Goal: Navigation & Orientation: Find specific page/section

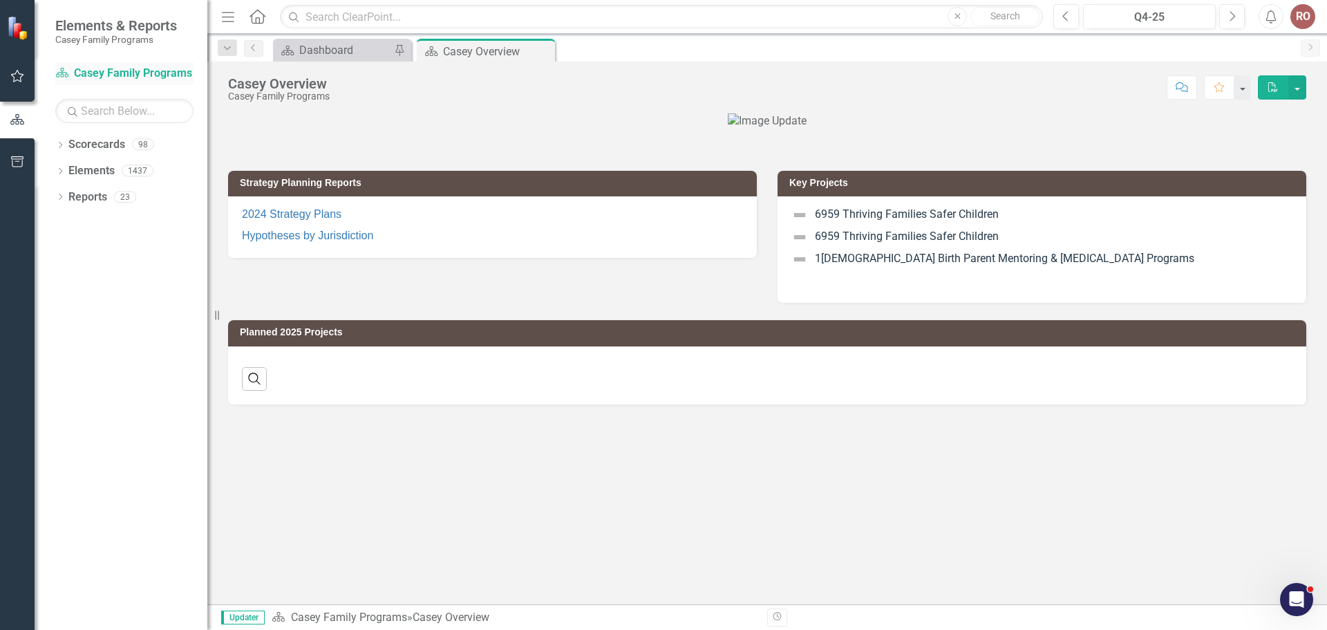
click at [78, 75] on link "Scorecard[PERSON_NAME]y Family Programs" at bounding box center [124, 74] width 138 height 16
click at [86, 74] on link "Scorecard[PERSON_NAME]y Family Programs" at bounding box center [124, 74] width 138 height 16
click at [175, 75] on link "Scorecard[PERSON_NAME]y Family Programs" at bounding box center [124, 74] width 138 height 16
click at [66, 66] on link "Scorecard[PERSON_NAME]y Family Programs" at bounding box center [124, 74] width 138 height 16
click at [68, 68] on icon "Scorecard" at bounding box center [62, 72] width 14 height 11
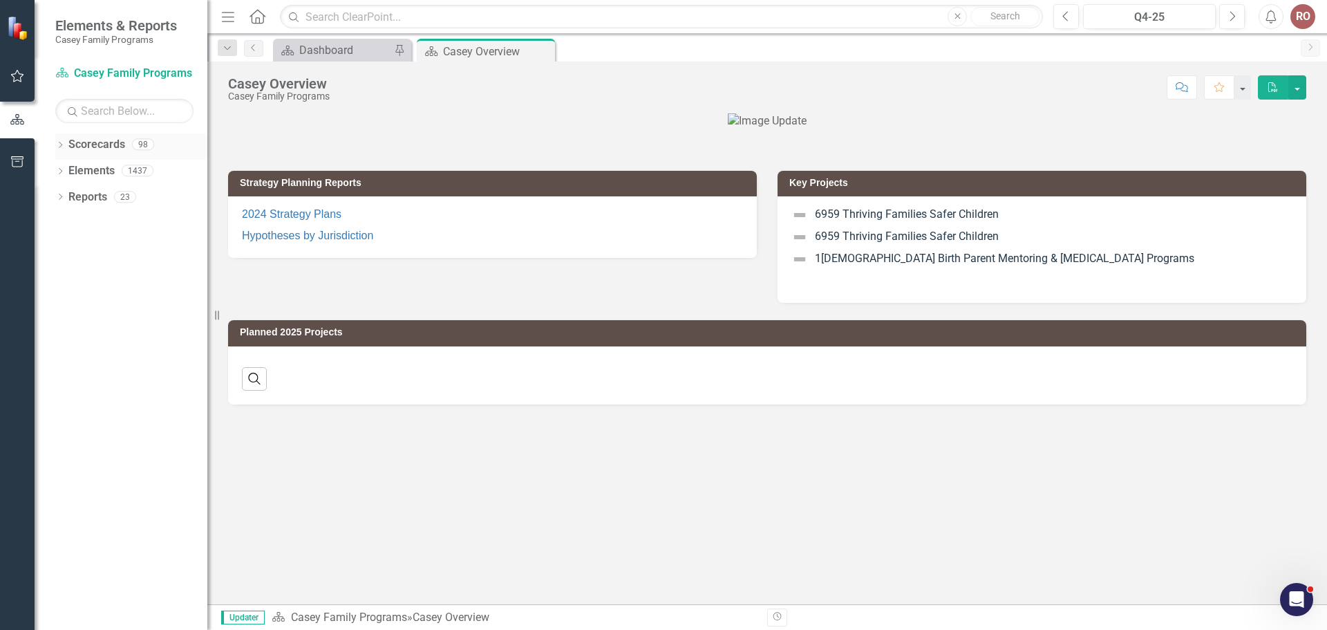
click at [60, 146] on icon "Dropdown" at bounding box center [60, 146] width 10 height 8
click at [70, 167] on icon "Dropdown" at bounding box center [67, 170] width 10 height 8
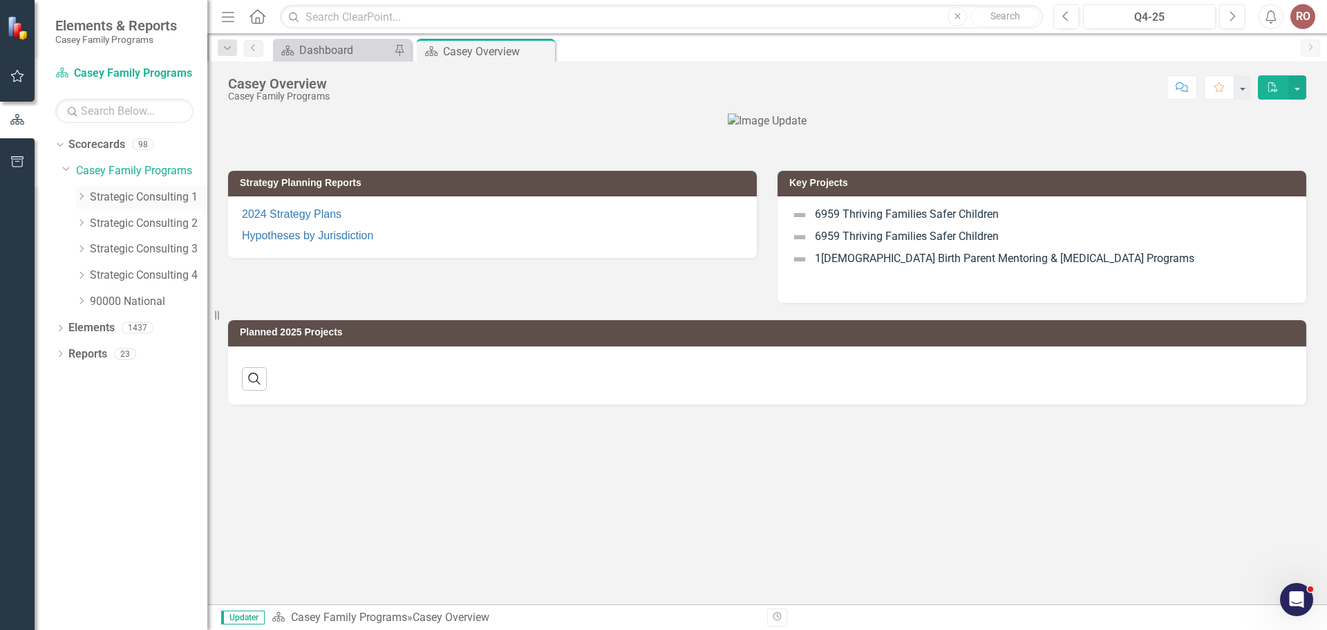
click at [82, 196] on icon "Dropdown" at bounding box center [81, 196] width 10 height 8
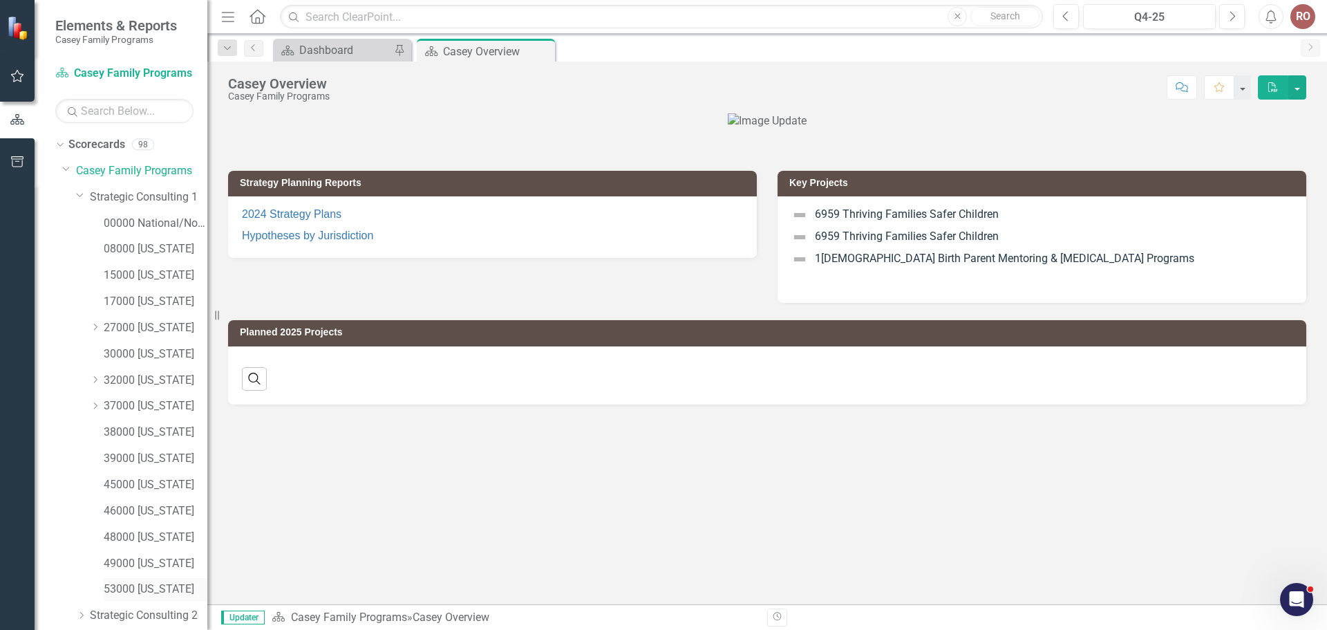
click at [176, 585] on link "53000 [US_STATE]" at bounding box center [156, 589] width 104 height 16
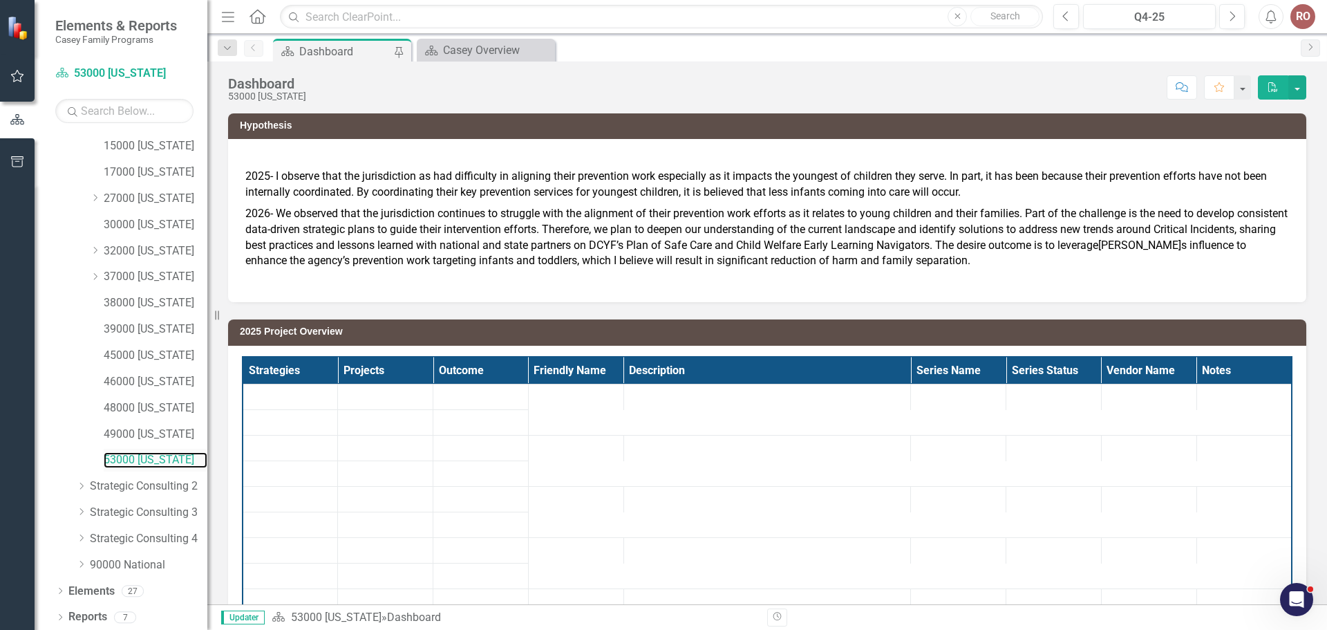
scroll to position [131, 0]
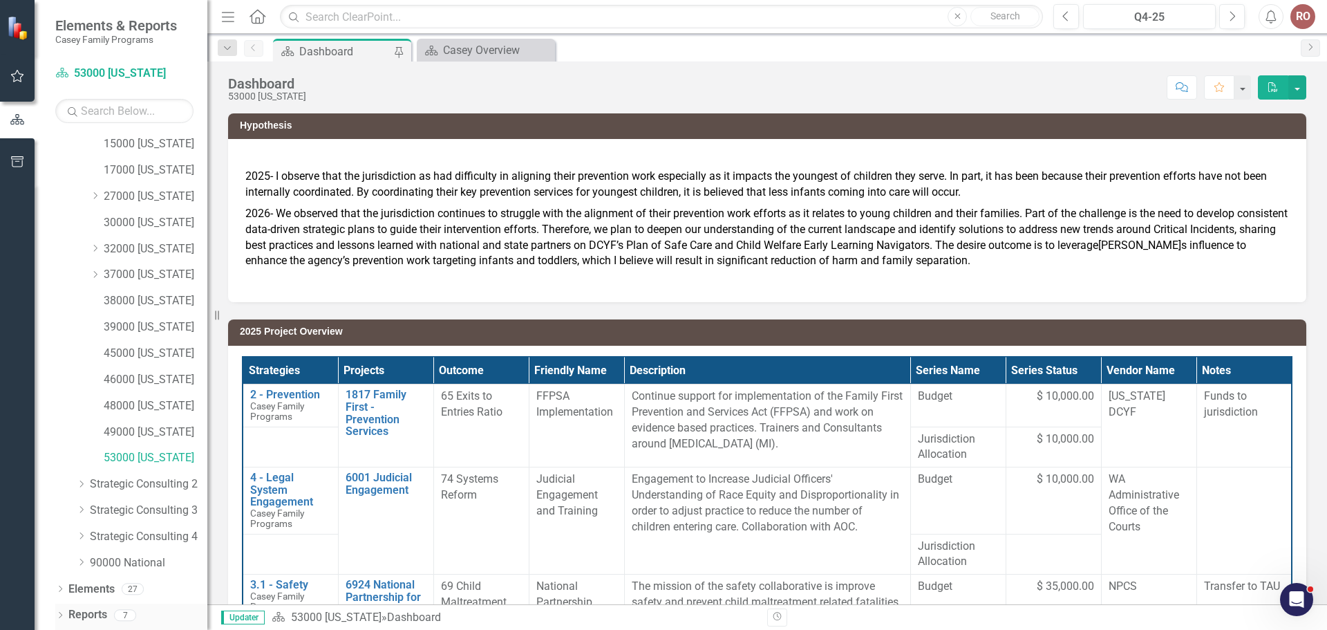
click at [59, 614] on icon "Dropdown" at bounding box center [60, 616] width 10 height 8
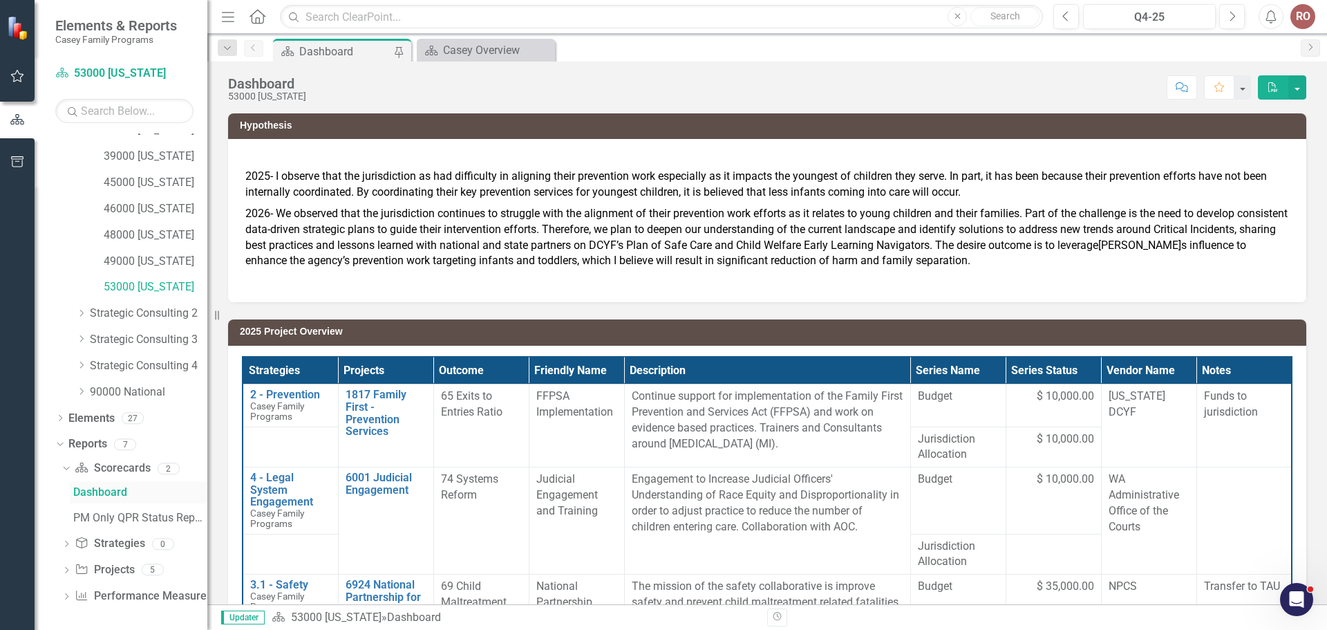
scroll to position [304, 0]
click at [66, 568] on icon "Dropdown" at bounding box center [66, 569] width 10 height 8
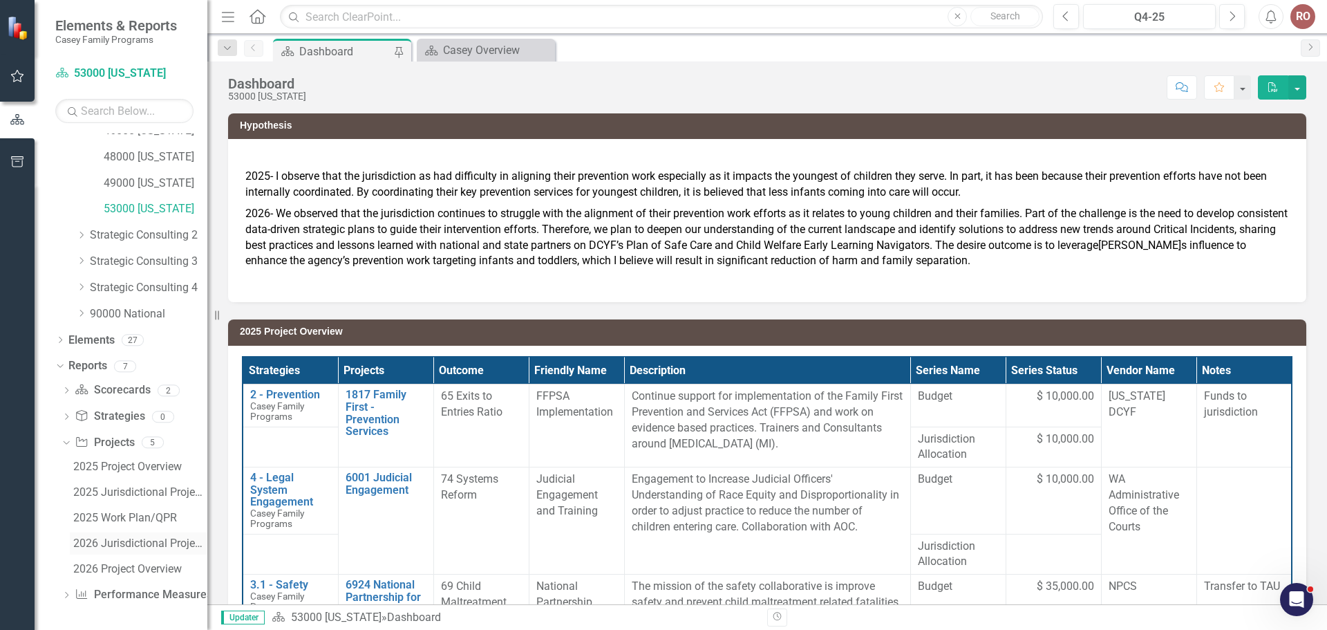
scroll to position [381, 0]
click at [97, 518] on div "2025 Work Plan/QPR" at bounding box center [140, 517] width 134 height 12
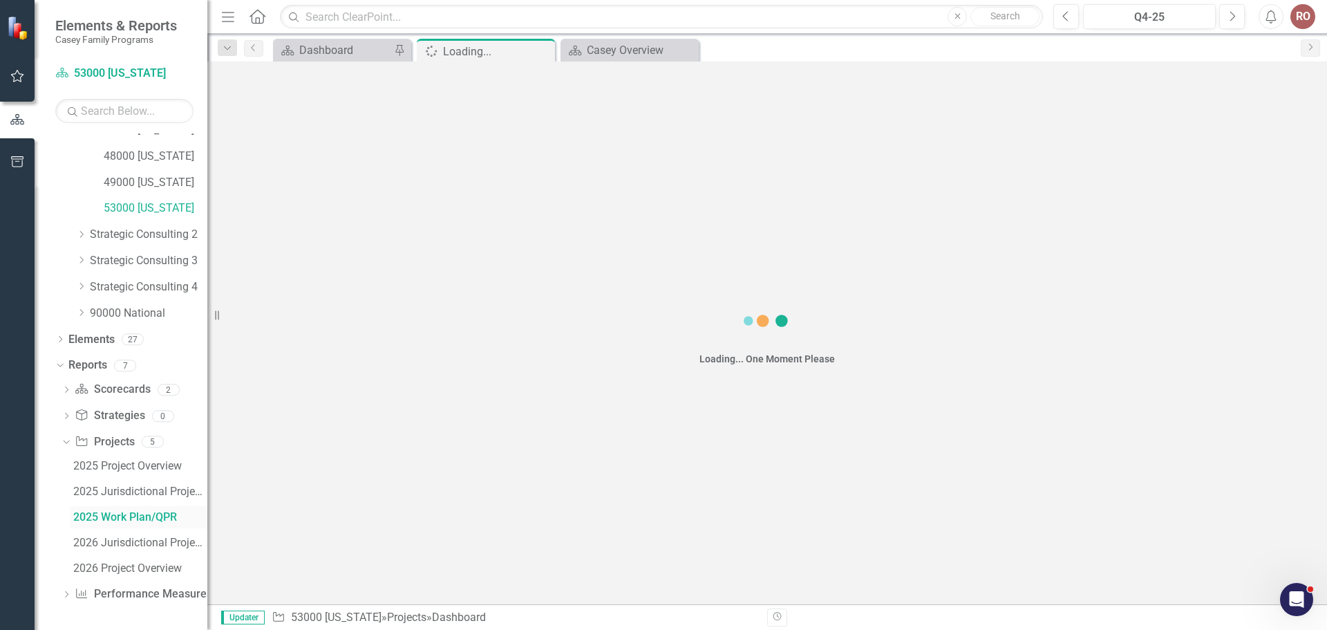
scroll to position [279, 0]
